Goal: Task Accomplishment & Management: Manage account settings

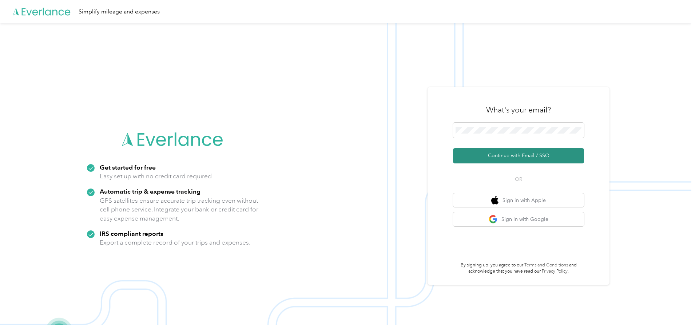
click at [504, 154] on button "Continue with Email / SSO" at bounding box center [518, 155] width 131 height 15
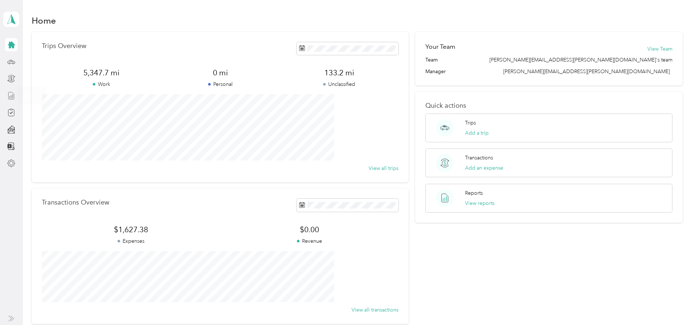
click at [11, 92] on icon at bounding box center [11, 96] width 8 height 8
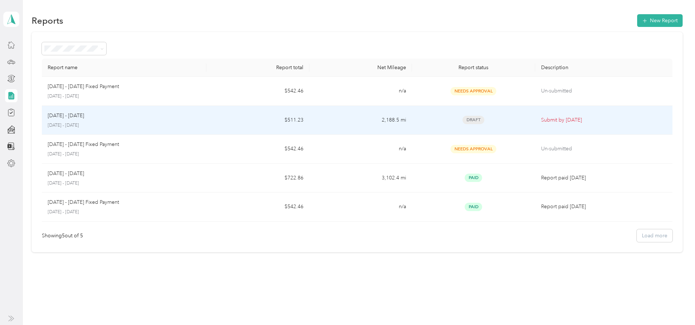
click at [159, 124] on p "[DATE] - [DATE]" at bounding box center [124, 125] width 153 height 7
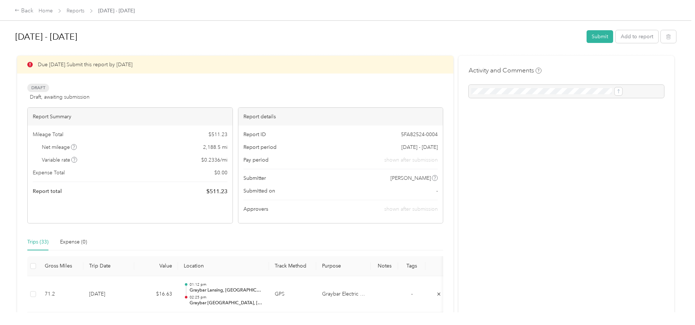
drag, startPoint x: 509, startPoint y: 180, endPoint x: 308, endPoint y: 100, distance: 216.4
click at [308, 100] on div "Draft Draft, awaiting submission View activity & comments" at bounding box center [235, 92] width 416 height 17
click at [586, 37] on button "Submit" at bounding box center [599, 36] width 27 height 13
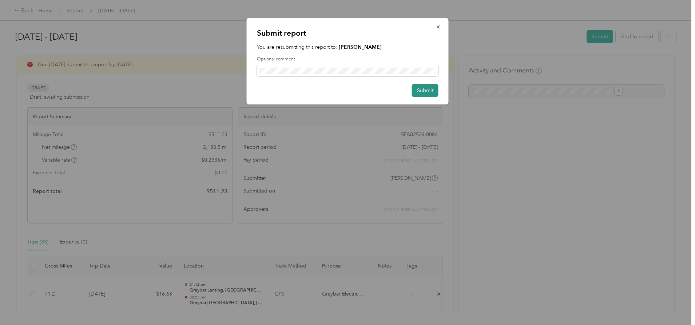
click at [418, 91] on button "Submit" at bounding box center [425, 90] width 27 height 13
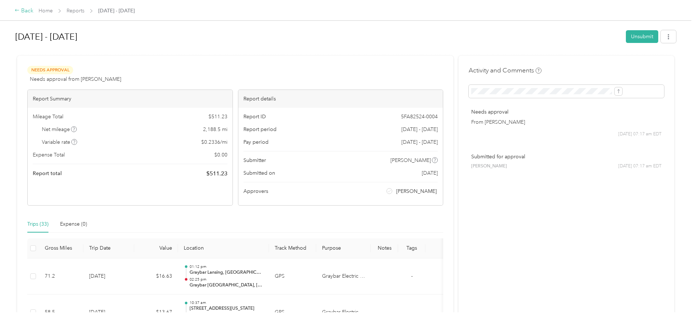
click at [33, 13] on div "Back" at bounding box center [24, 11] width 19 height 9
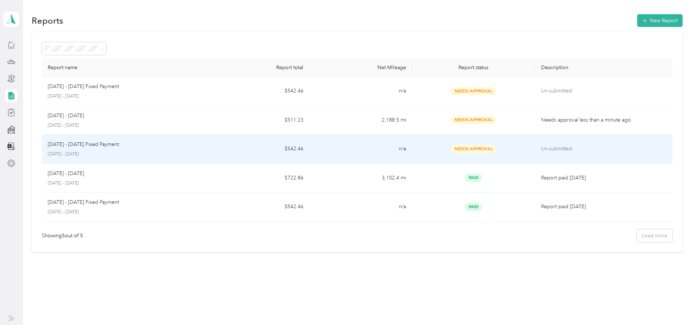
click at [119, 141] on p "[DATE] - [DATE] Fixed Payment" at bounding box center [83, 144] width 71 height 8
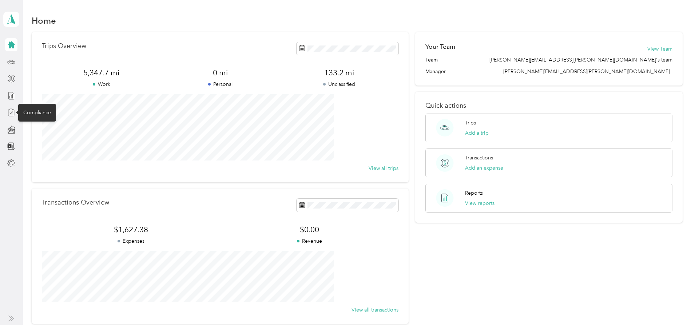
click at [11, 114] on icon at bounding box center [11, 112] width 8 height 8
